Goal: Task Accomplishment & Management: Manage account settings

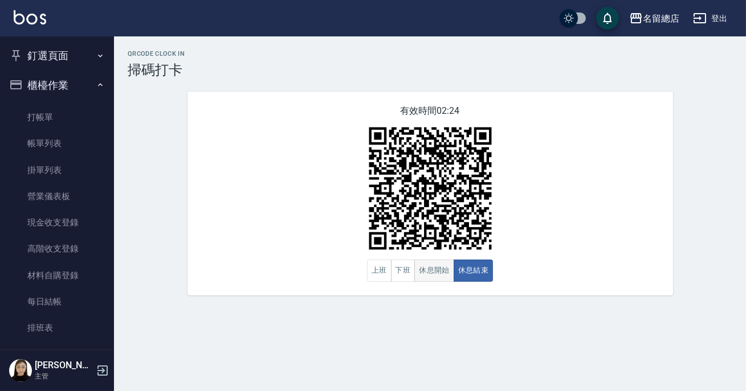
scroll to position [51, 0]
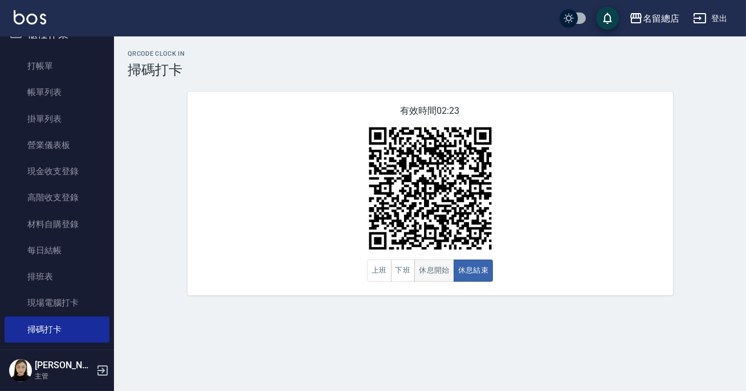
click at [445, 262] on button "休息開始" at bounding box center [434, 271] width 40 height 22
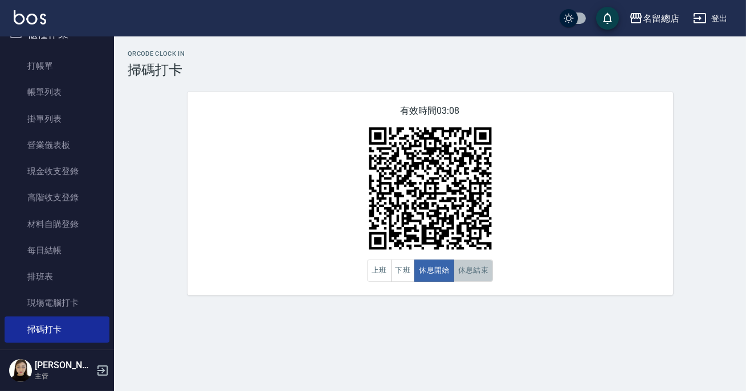
click at [463, 262] on button "休息結束" at bounding box center [474, 271] width 40 height 22
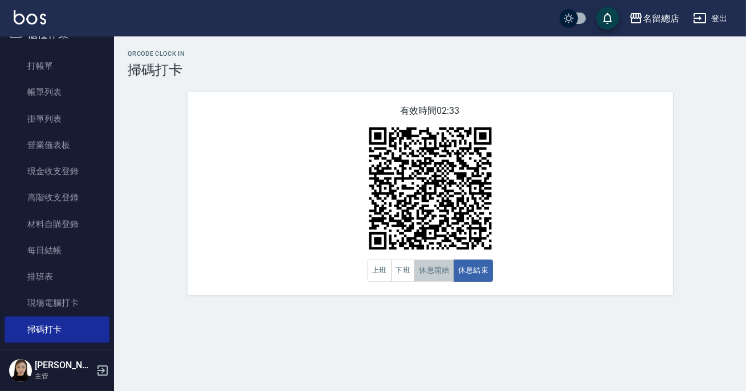
click at [431, 279] on button "休息開始" at bounding box center [434, 271] width 40 height 22
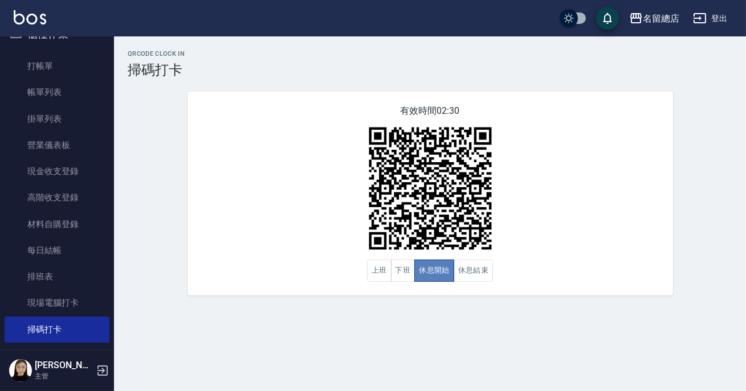
click at [429, 279] on button "休息開始" at bounding box center [434, 271] width 40 height 22
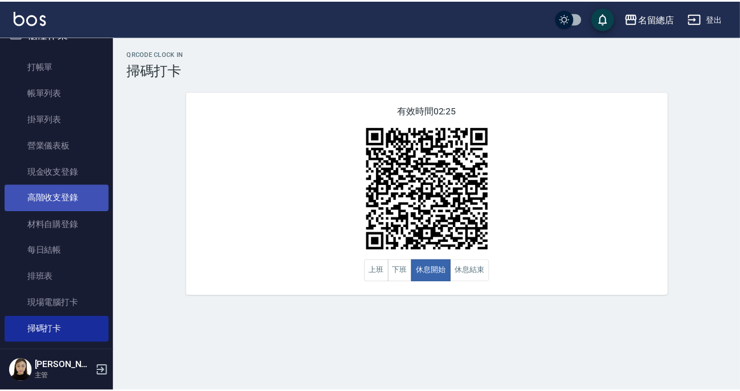
scroll to position [0, 0]
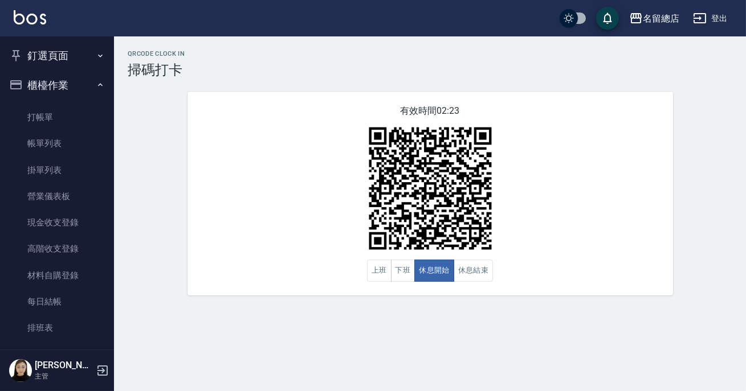
click at [71, 51] on button "釘選頁面" at bounding box center [57, 56] width 105 height 30
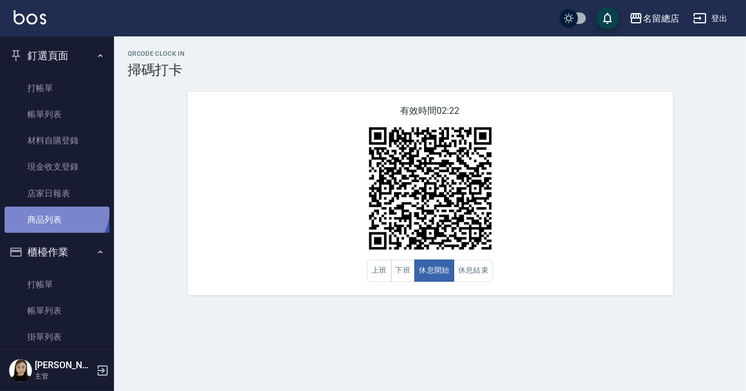
click at [52, 208] on link "商品列表" at bounding box center [57, 220] width 105 height 26
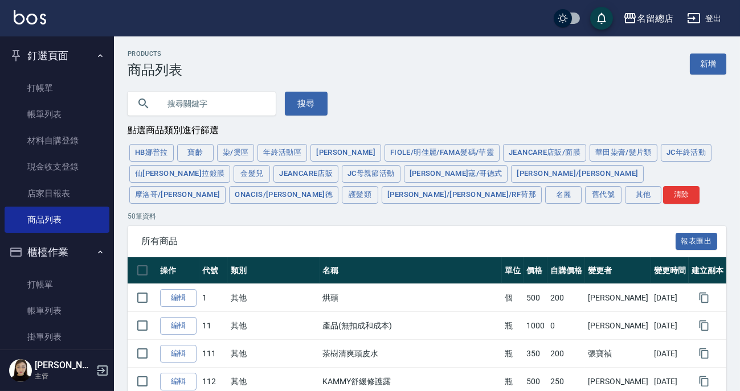
click at [177, 101] on input "text" at bounding box center [213, 103] width 107 height 31
click at [195, 101] on input "text" at bounding box center [213, 103] width 107 height 31
click at [193, 108] on input "text" at bounding box center [213, 103] width 107 height 31
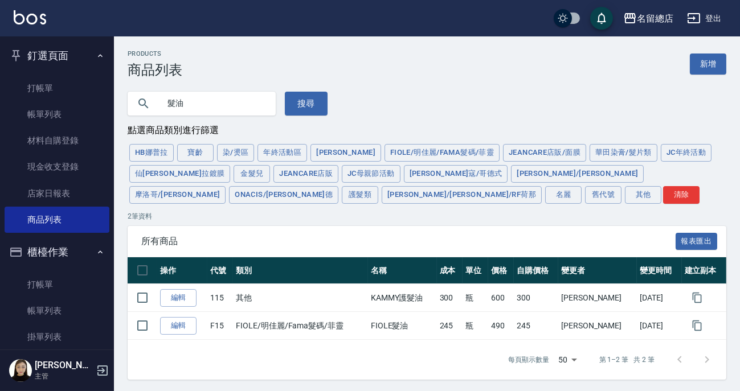
click at [226, 89] on input "髮油" at bounding box center [213, 103] width 107 height 31
type input "髮"
type input "摩洛哥"
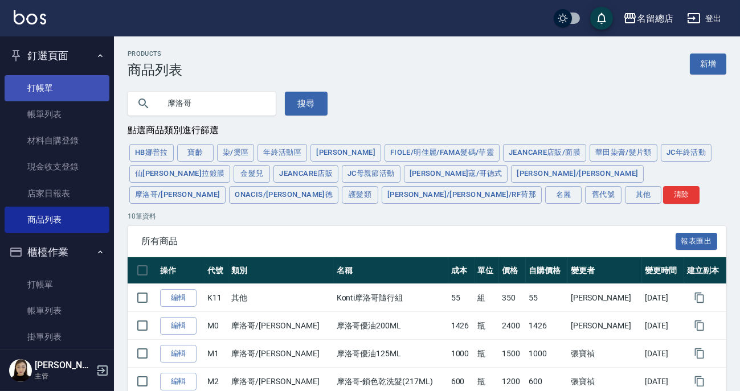
click at [62, 97] on link "打帳單" at bounding box center [57, 88] width 105 height 26
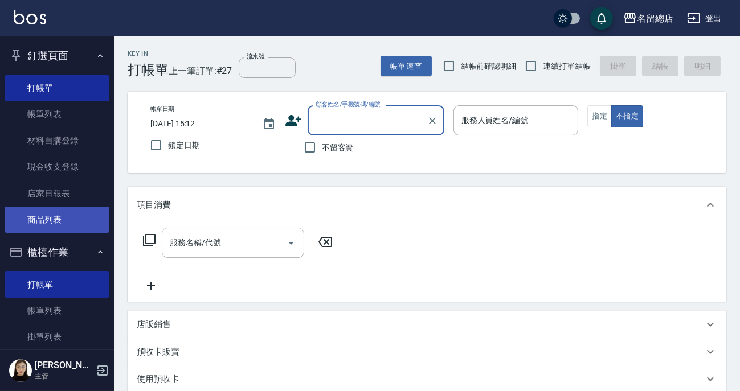
click at [47, 224] on link "商品列表" at bounding box center [57, 220] width 105 height 26
click at [64, 220] on link "商品列表" at bounding box center [57, 220] width 105 height 26
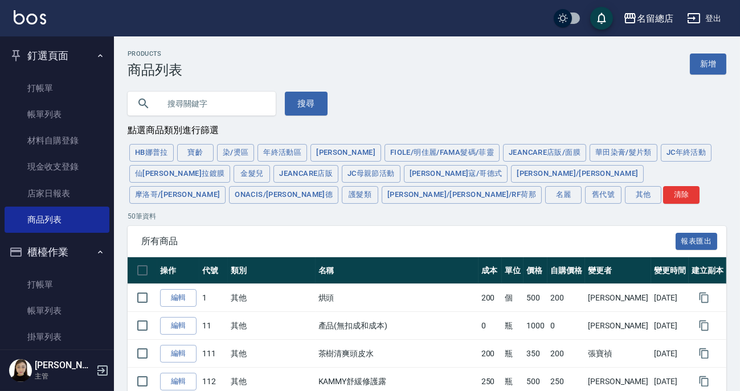
click at [203, 96] on input "text" at bounding box center [213, 103] width 107 height 31
type input "摩洛哥"
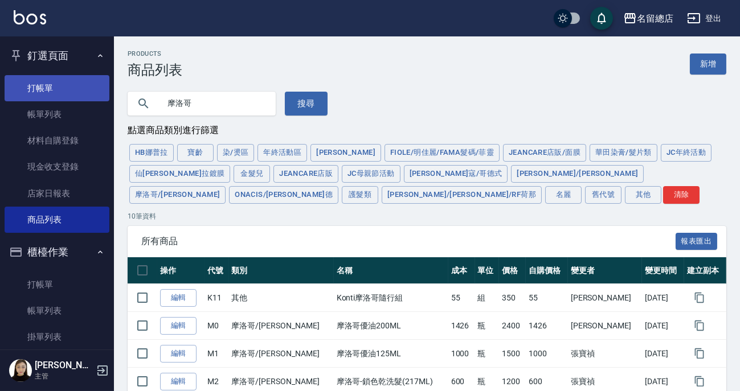
click at [51, 91] on link "打帳單" at bounding box center [57, 88] width 105 height 26
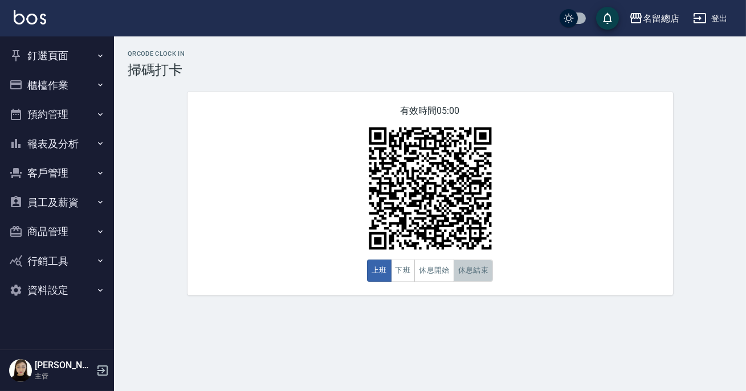
click at [468, 267] on button "休息結束" at bounding box center [474, 271] width 40 height 22
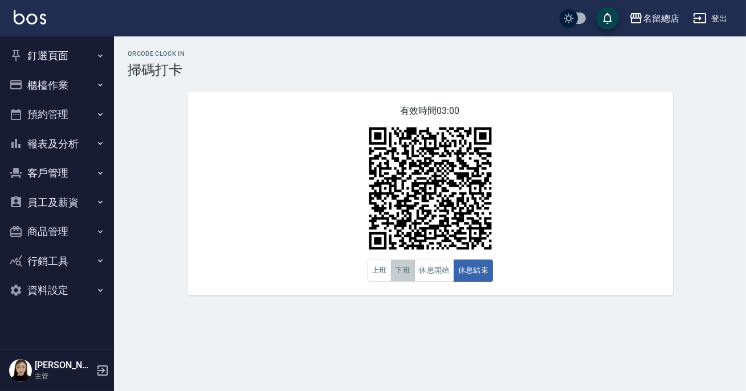
click at [403, 276] on button "下班" at bounding box center [403, 271] width 25 height 22
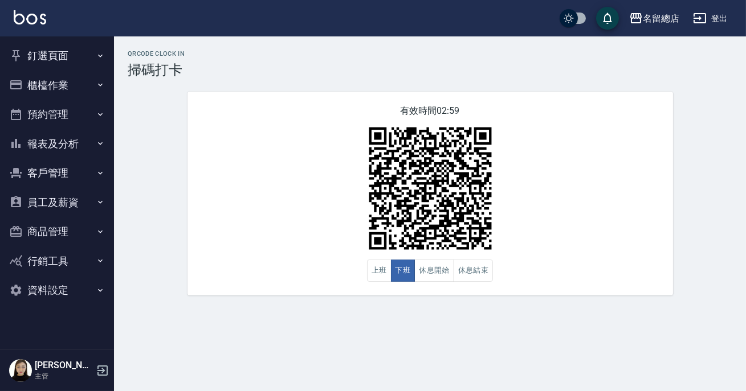
click at [621, 196] on div "有效時間 02:59 上班 下班 休息開始 休息結束" at bounding box center [430, 194] width 486 height 204
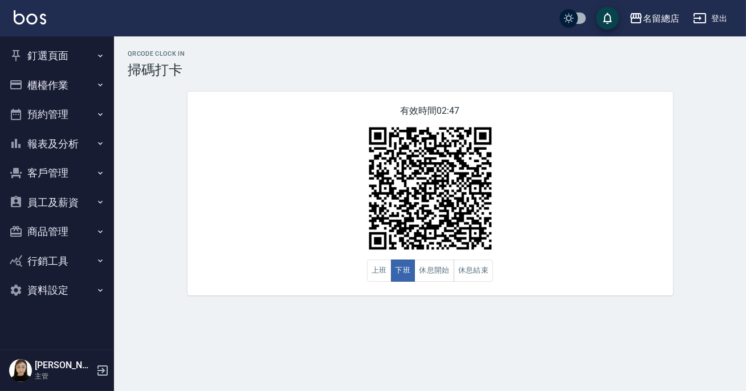
click at [511, 221] on div "有效時間 02:47 上班 下班 休息開始 休息結束" at bounding box center [430, 194] width 486 height 204
click at [484, 264] on button "休息結束" at bounding box center [474, 271] width 40 height 22
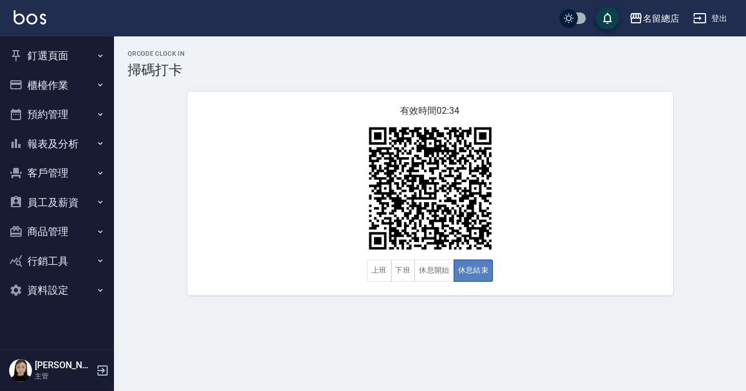
click at [479, 260] on button "休息結束" at bounding box center [474, 271] width 40 height 22
click at [721, 15] on button "登出" at bounding box center [710, 18] width 44 height 21
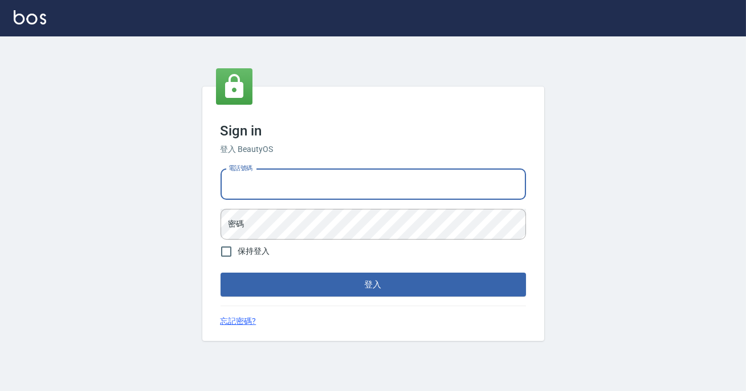
type input "0900000991"
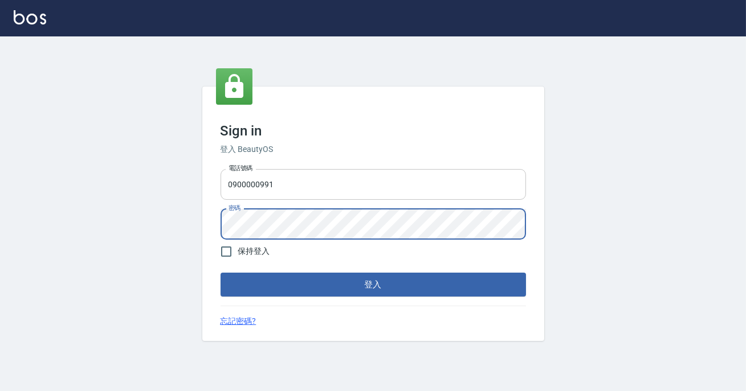
click at [221, 273] on button "登入" at bounding box center [373, 285] width 305 height 24
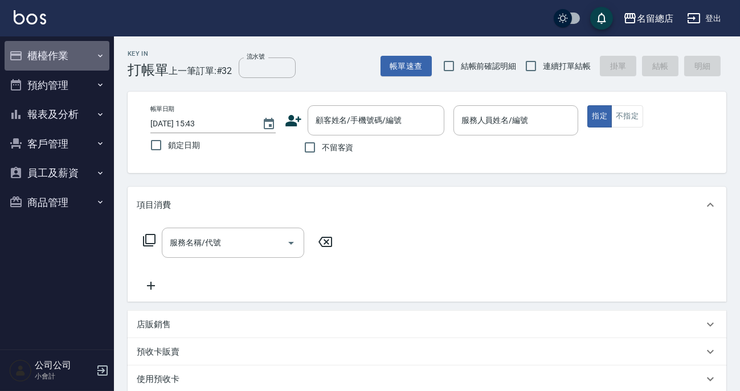
click at [33, 56] on button "櫃檯作業" at bounding box center [57, 56] width 105 height 30
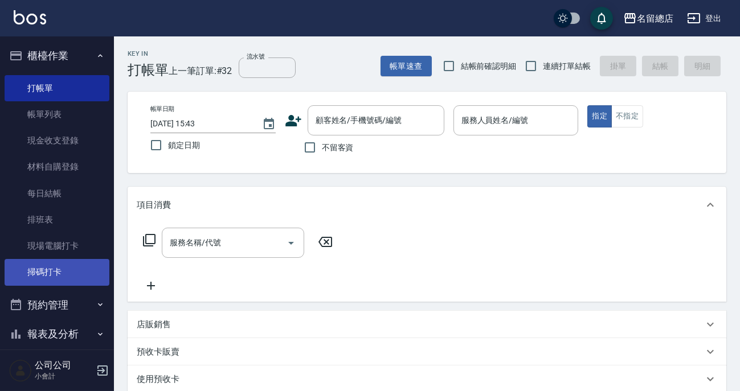
click at [40, 275] on link "掃碼打卡" at bounding box center [57, 272] width 105 height 26
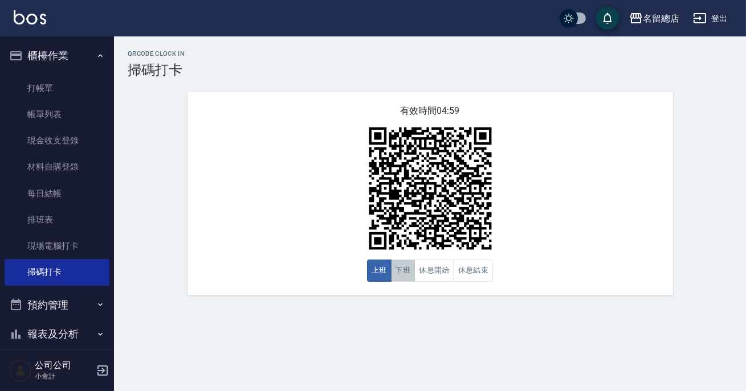
click at [401, 275] on button "下班" at bounding box center [403, 271] width 25 height 22
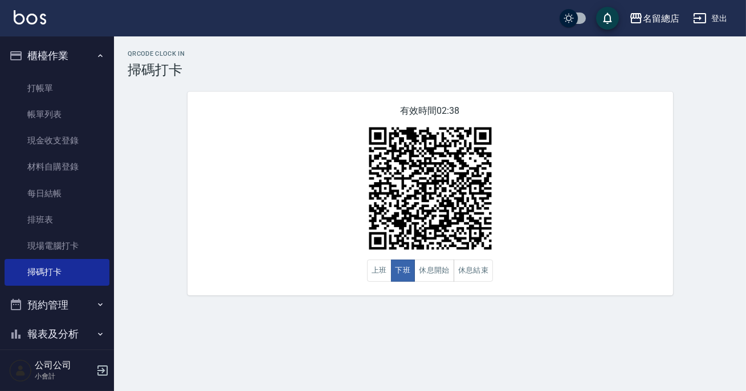
click at [745, 212] on div "QRcode Clock In 掃碼打卡 有效時間 02:38 上班 下班 休息開始 休息結束" at bounding box center [430, 173] width 632 height 246
click at [433, 274] on button "休息開始" at bounding box center [434, 271] width 40 height 22
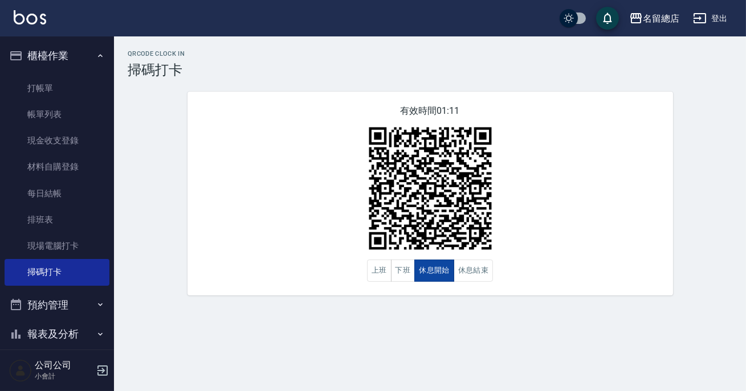
click at [433, 274] on button "休息開始" at bounding box center [434, 271] width 40 height 22
click at [468, 278] on button "休息結束" at bounding box center [474, 271] width 40 height 22
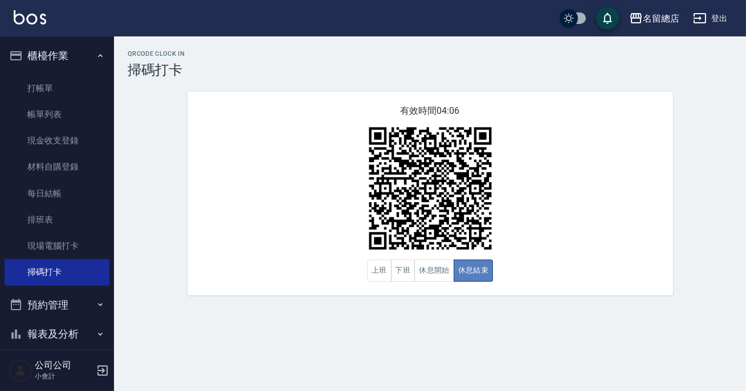
click at [468, 278] on button "休息結束" at bounding box center [474, 271] width 40 height 22
drag, startPoint x: 468, startPoint y: 278, endPoint x: 557, endPoint y: 378, distance: 133.6
click at [471, 281] on button "休息結束" at bounding box center [474, 271] width 40 height 22
click at [447, 275] on button "休息開始" at bounding box center [434, 271] width 40 height 22
